Goal: Task Accomplishment & Management: Manage account settings

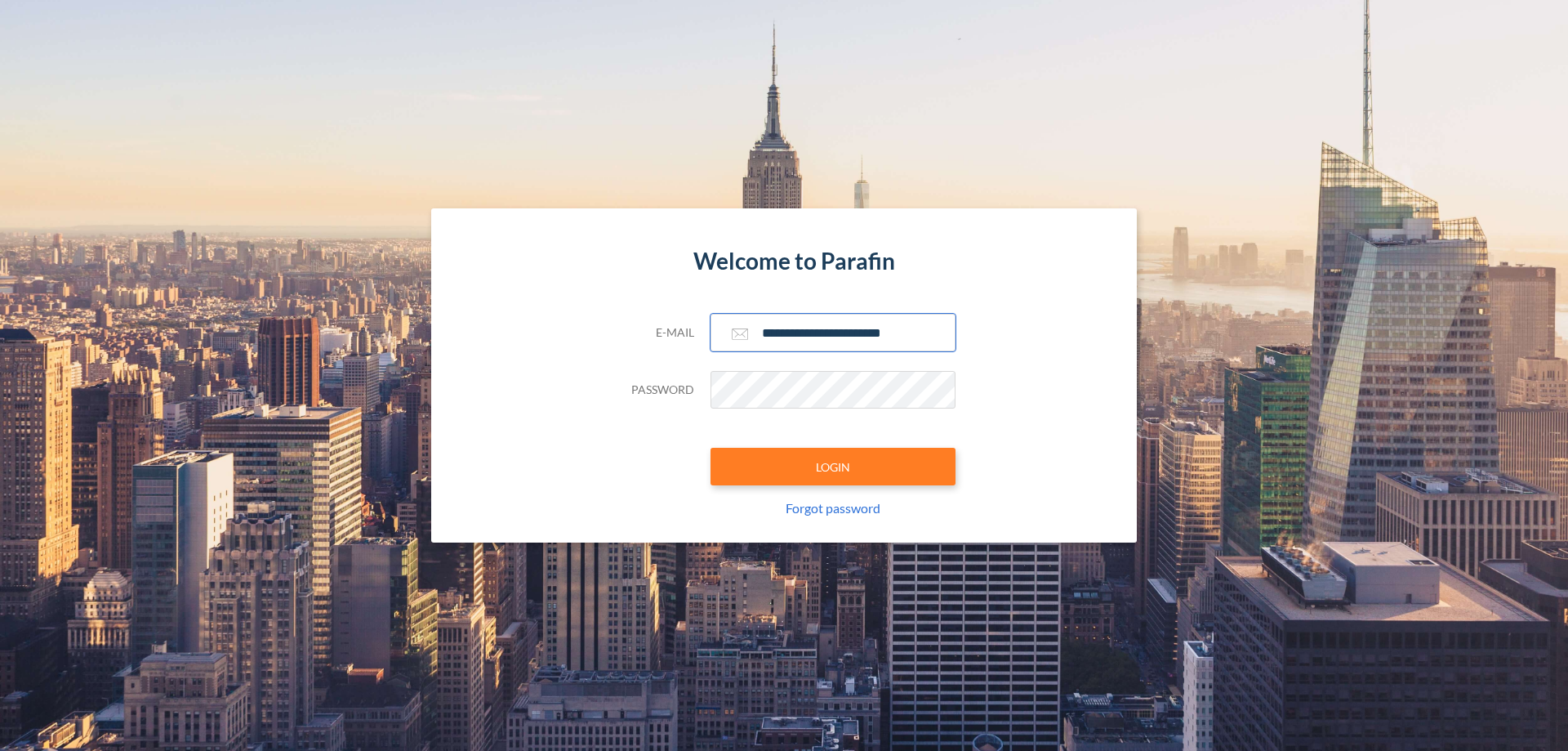
type input "**********"
click at [833, 466] on button "LOGIN" at bounding box center [832, 466] width 245 height 37
